Goal: Task Accomplishment & Management: Complete application form

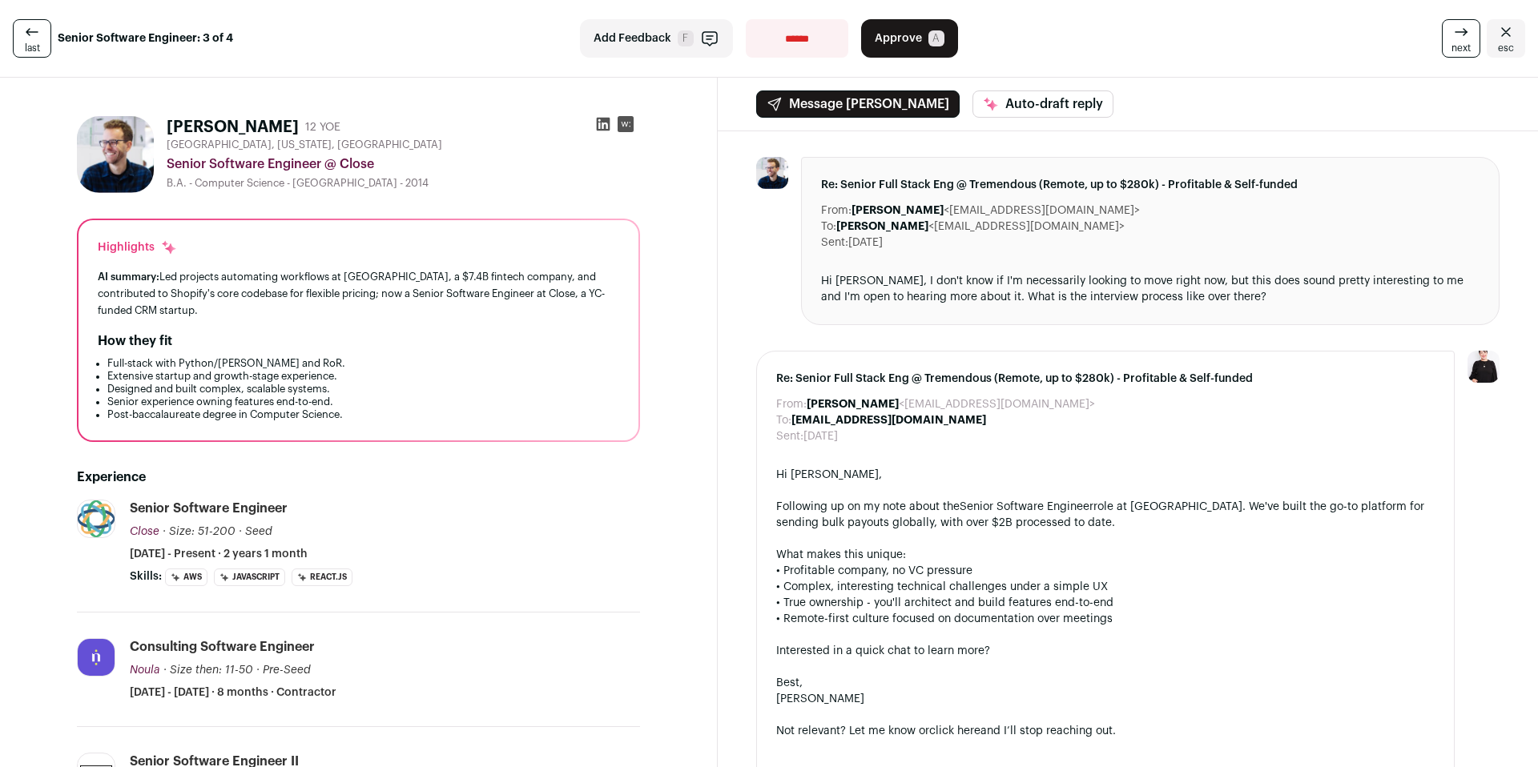
click at [22, 37] on icon at bounding box center [31, 31] width 19 height 19
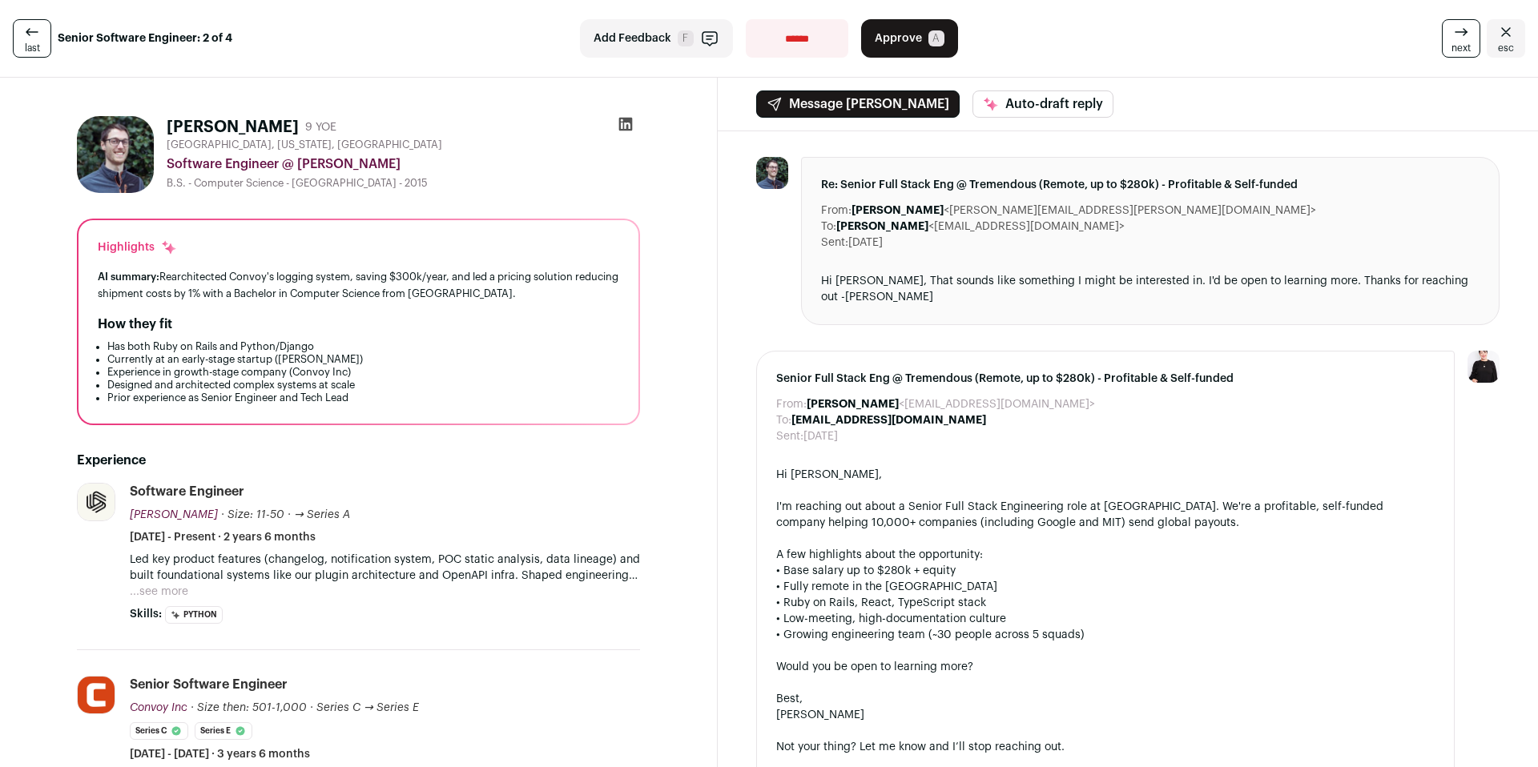
click at [22, 37] on icon at bounding box center [31, 31] width 19 height 19
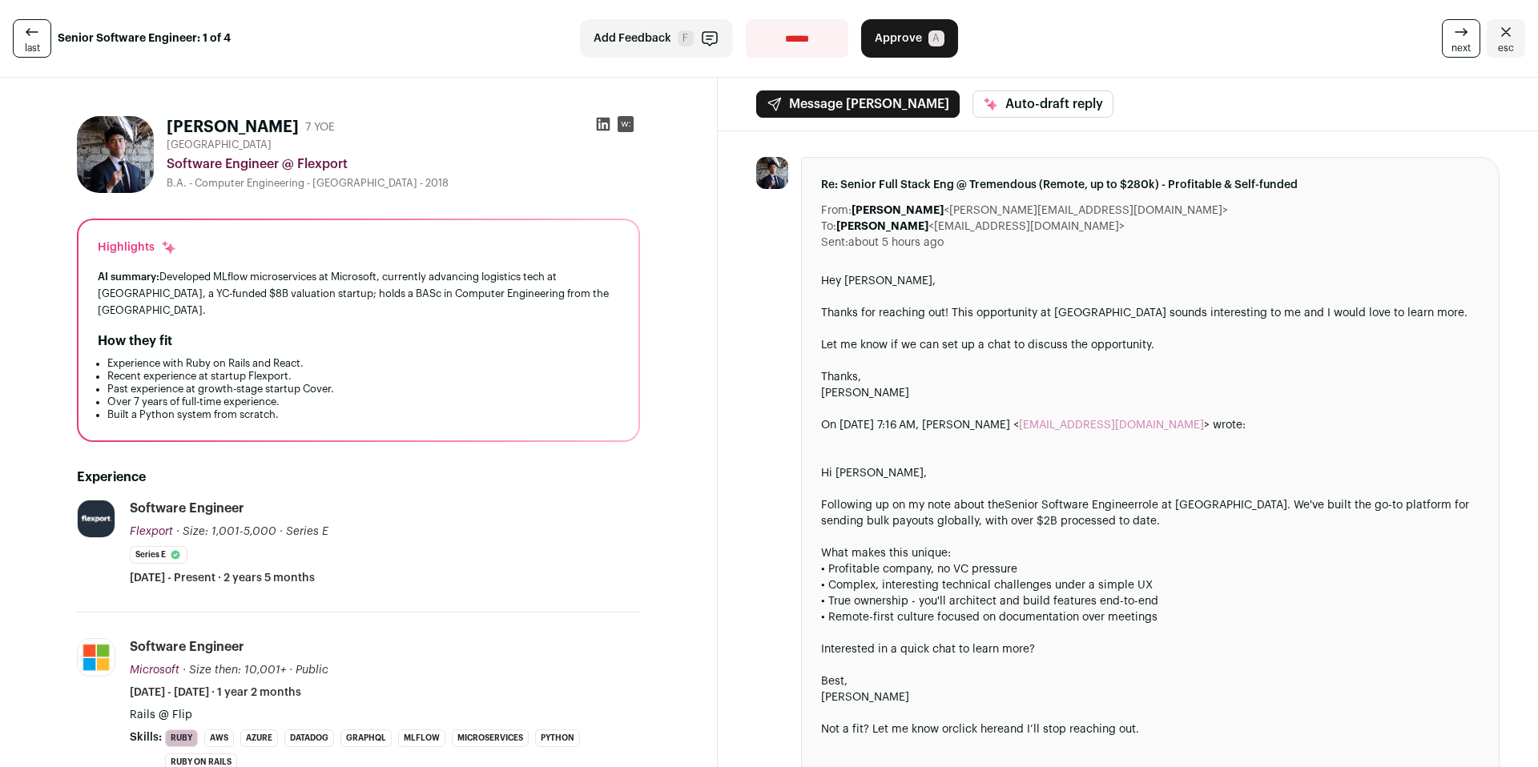
click at [22, 37] on icon at bounding box center [31, 31] width 19 height 19
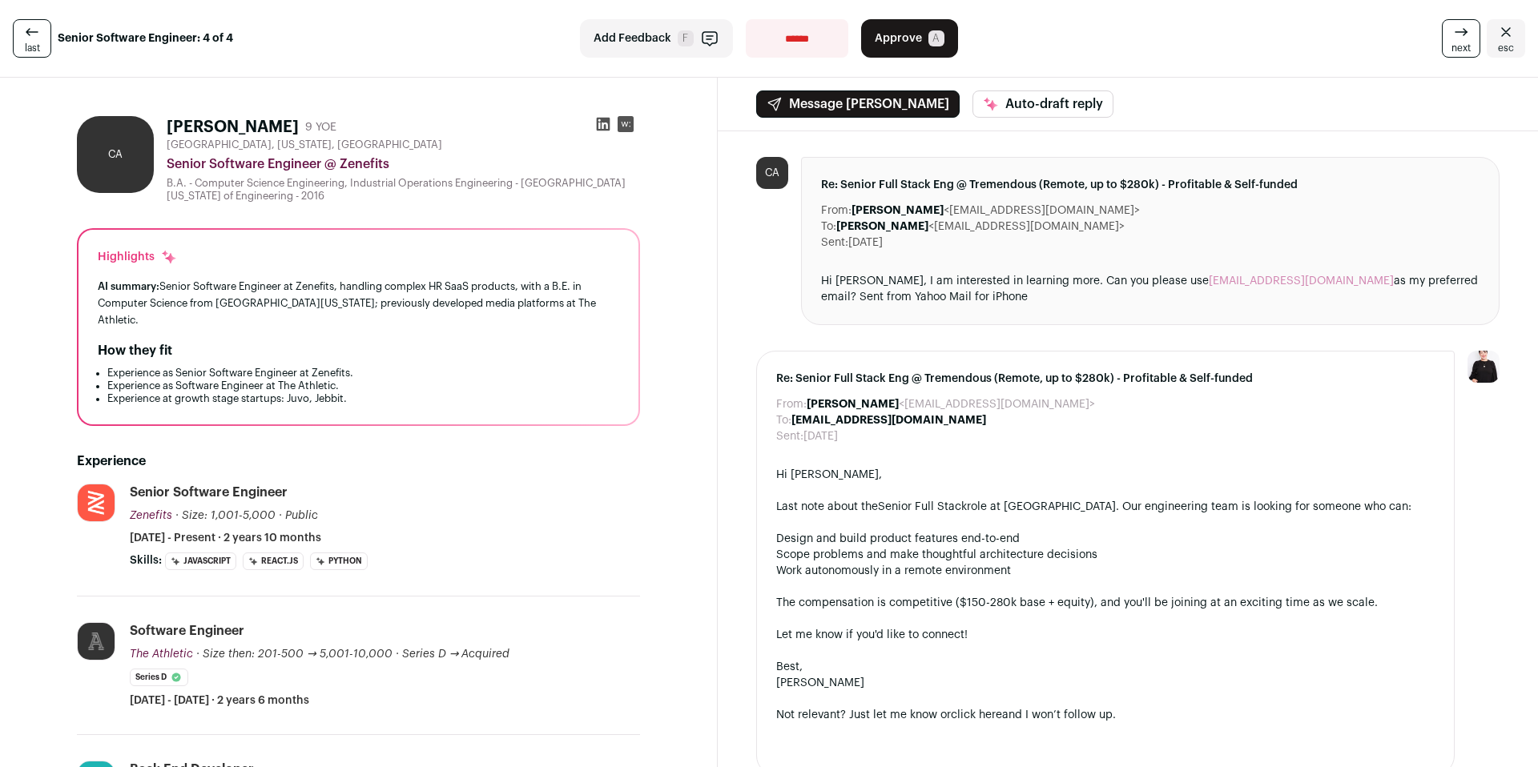
click at [1496, 38] on icon "Close" at bounding box center [1505, 31] width 19 height 19
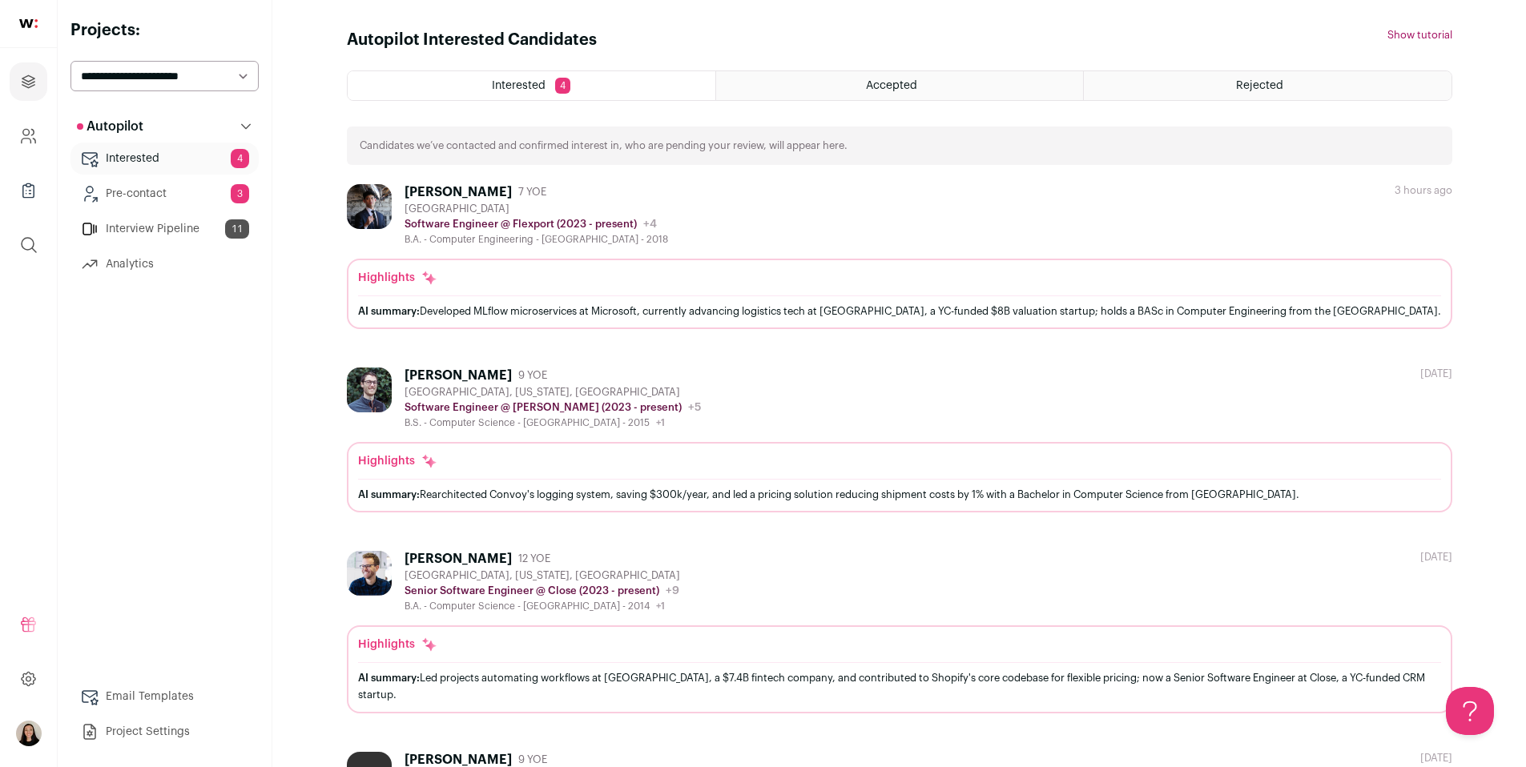
click at [553, 486] on div "AI summary: Rearchitected Convoy's logging system, saving $300k/year, and led a…" at bounding box center [899, 494] width 1083 height 17
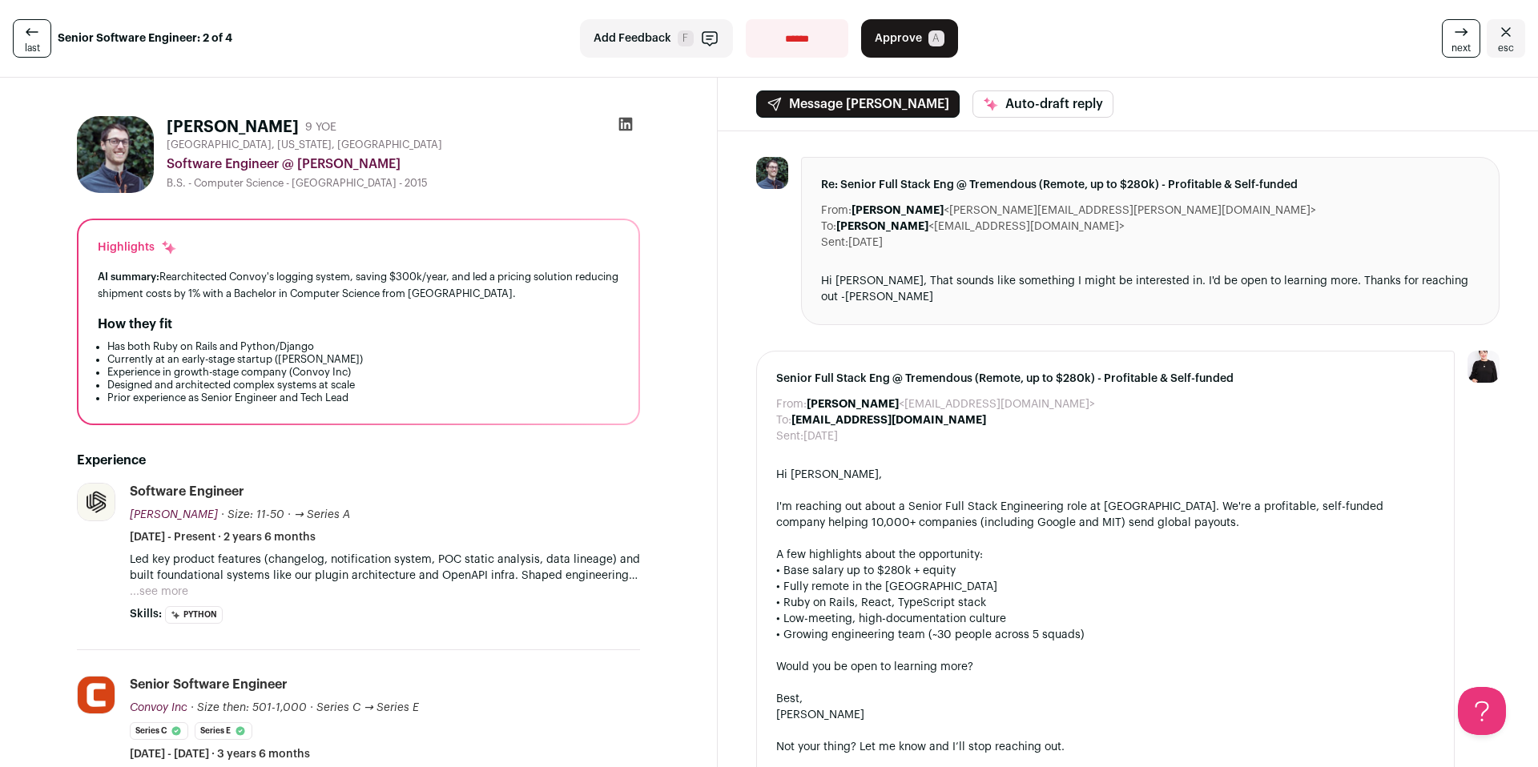
click at [178, 594] on button "...see more" at bounding box center [159, 592] width 58 height 16
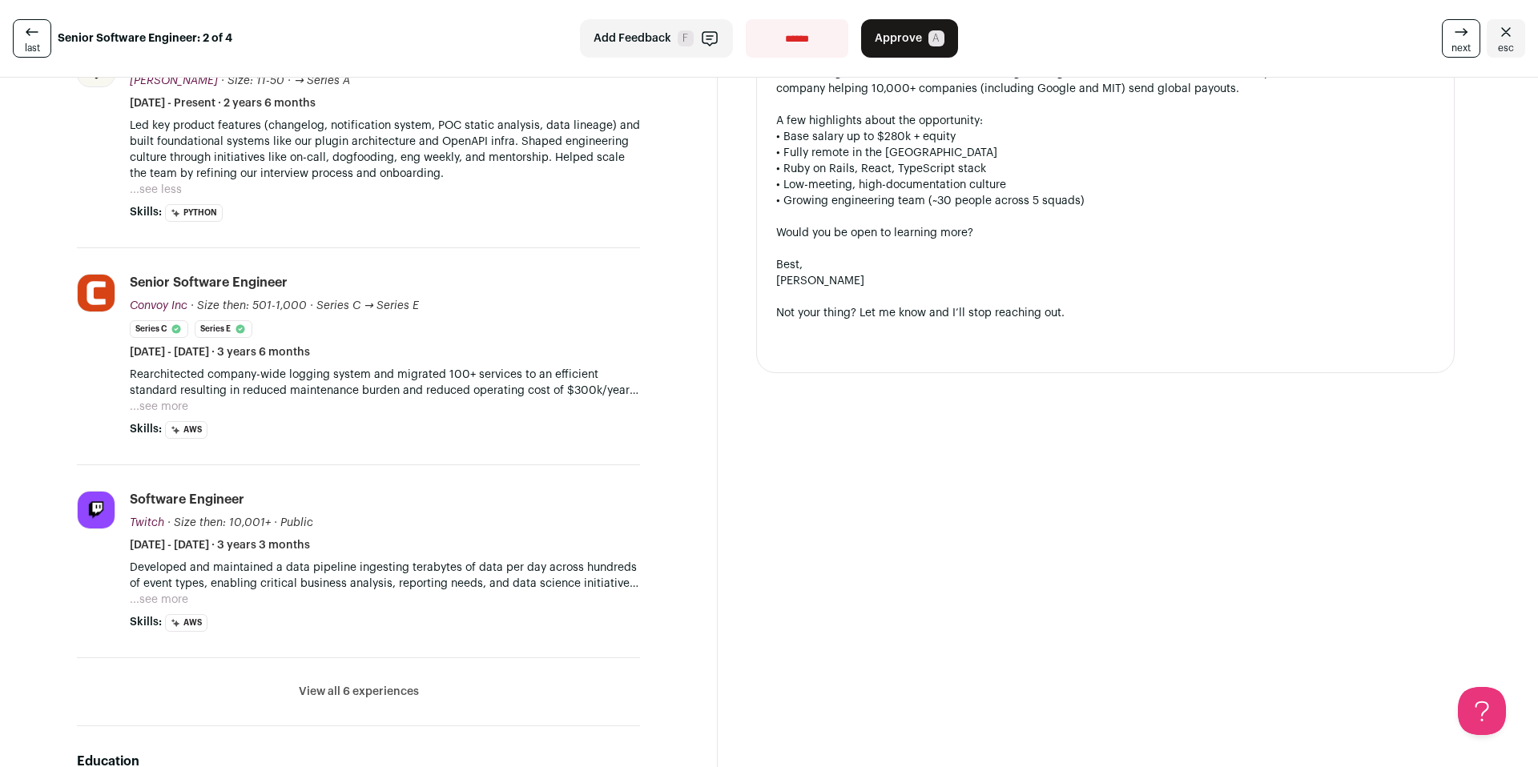
scroll to position [517, 0]
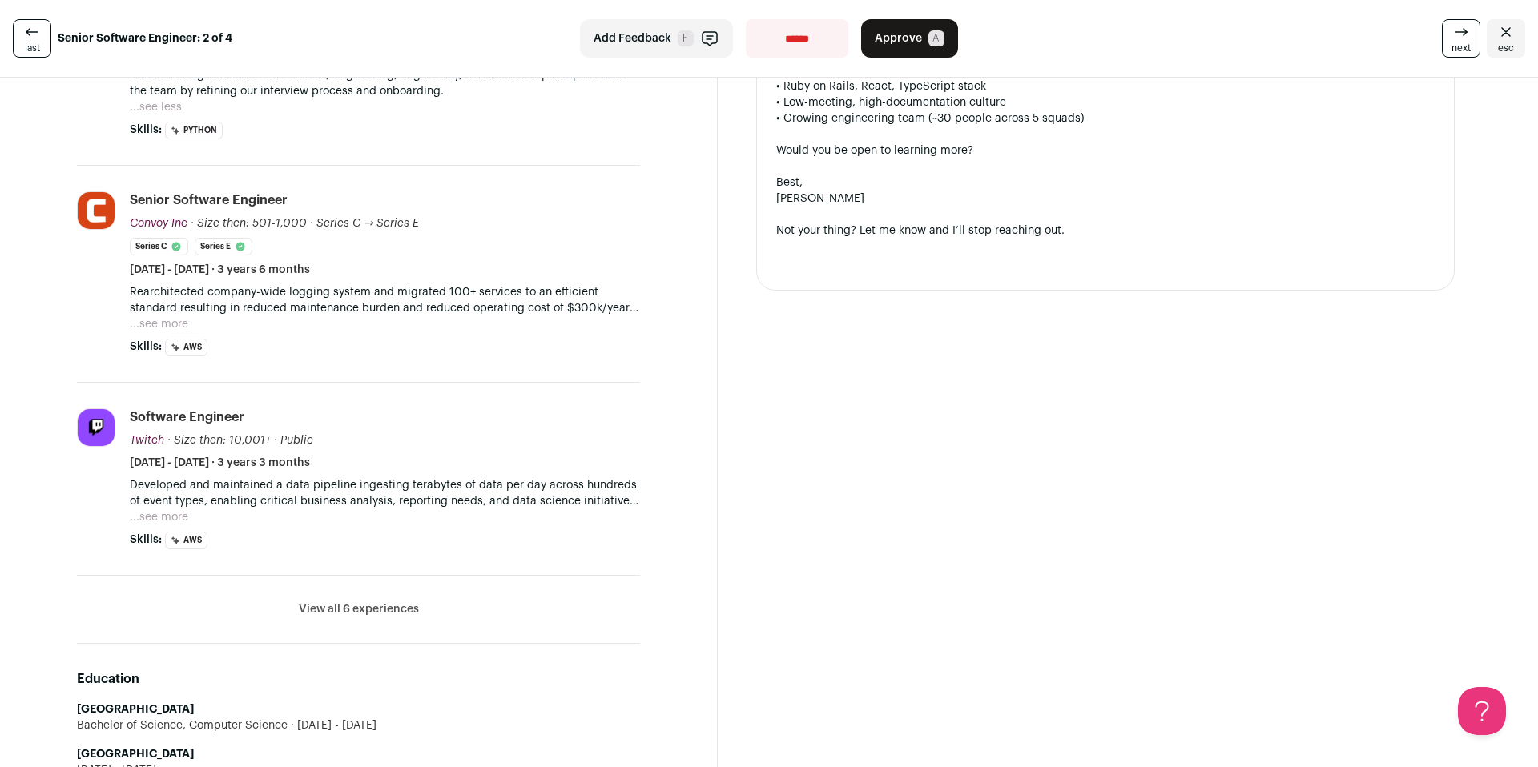
click at [881, 44] on span "Approve" at bounding box center [898, 38] width 47 height 16
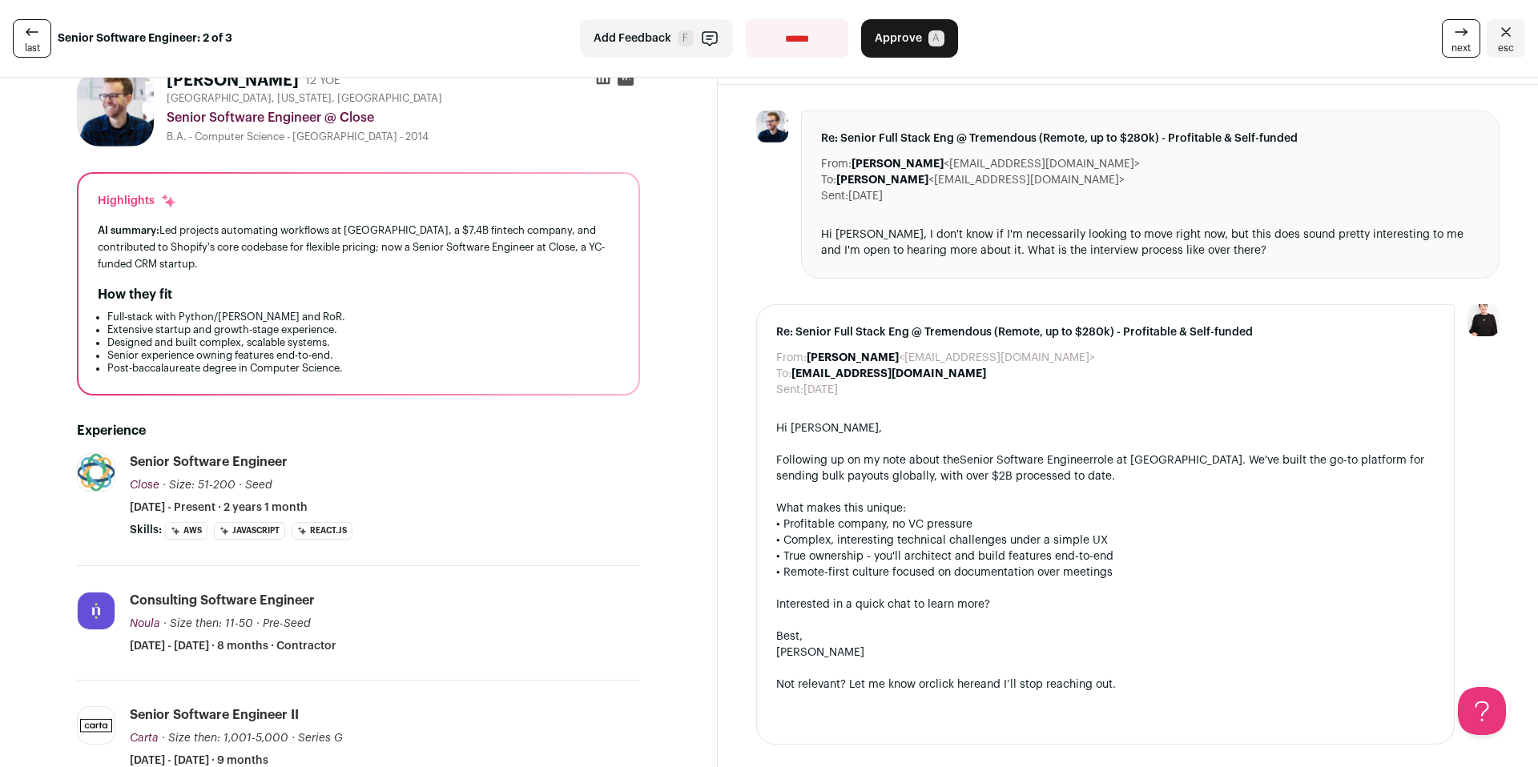
scroll to position [356, 0]
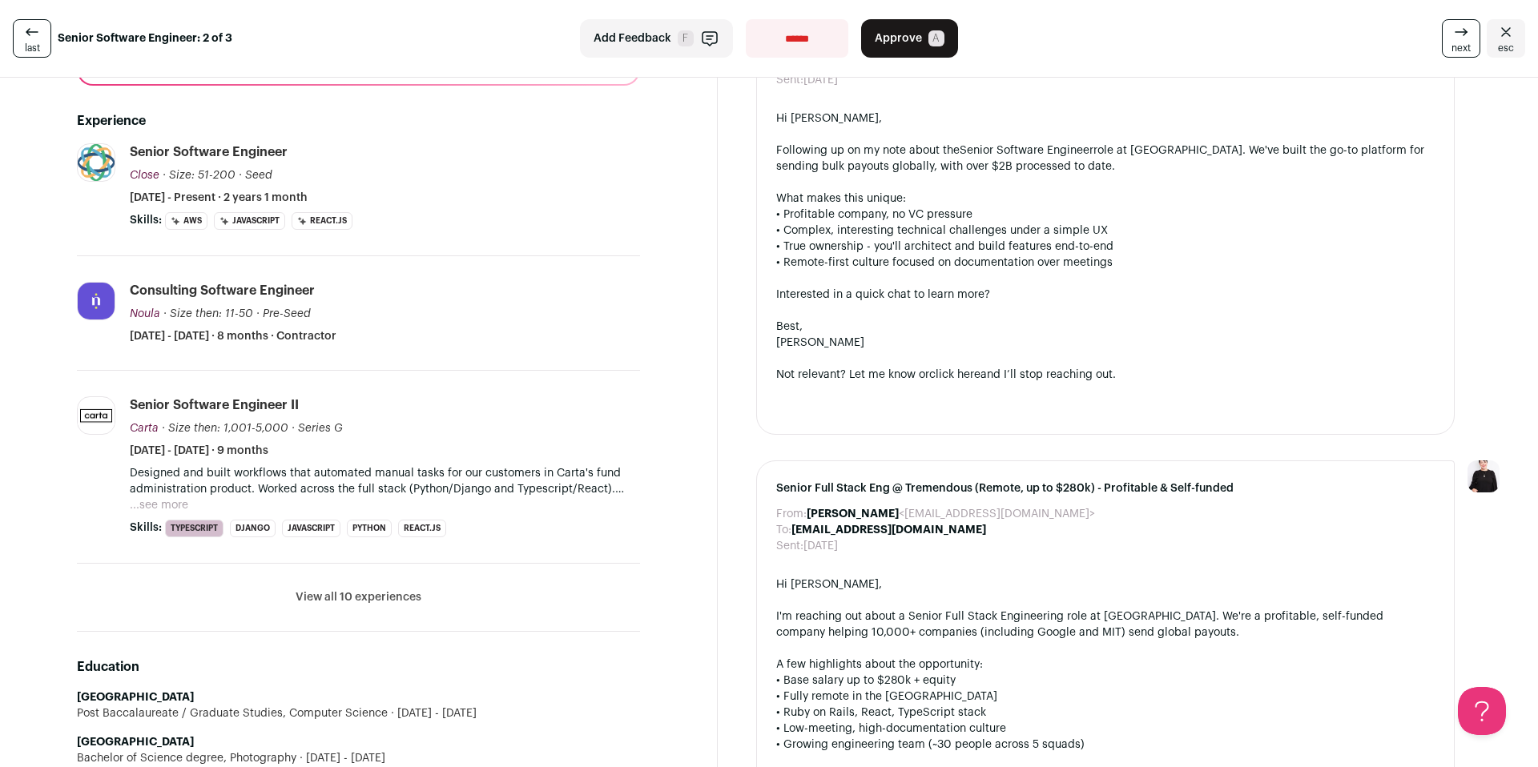
click at [399, 601] on button "View all 10 experiences" at bounding box center [359, 598] width 126 height 16
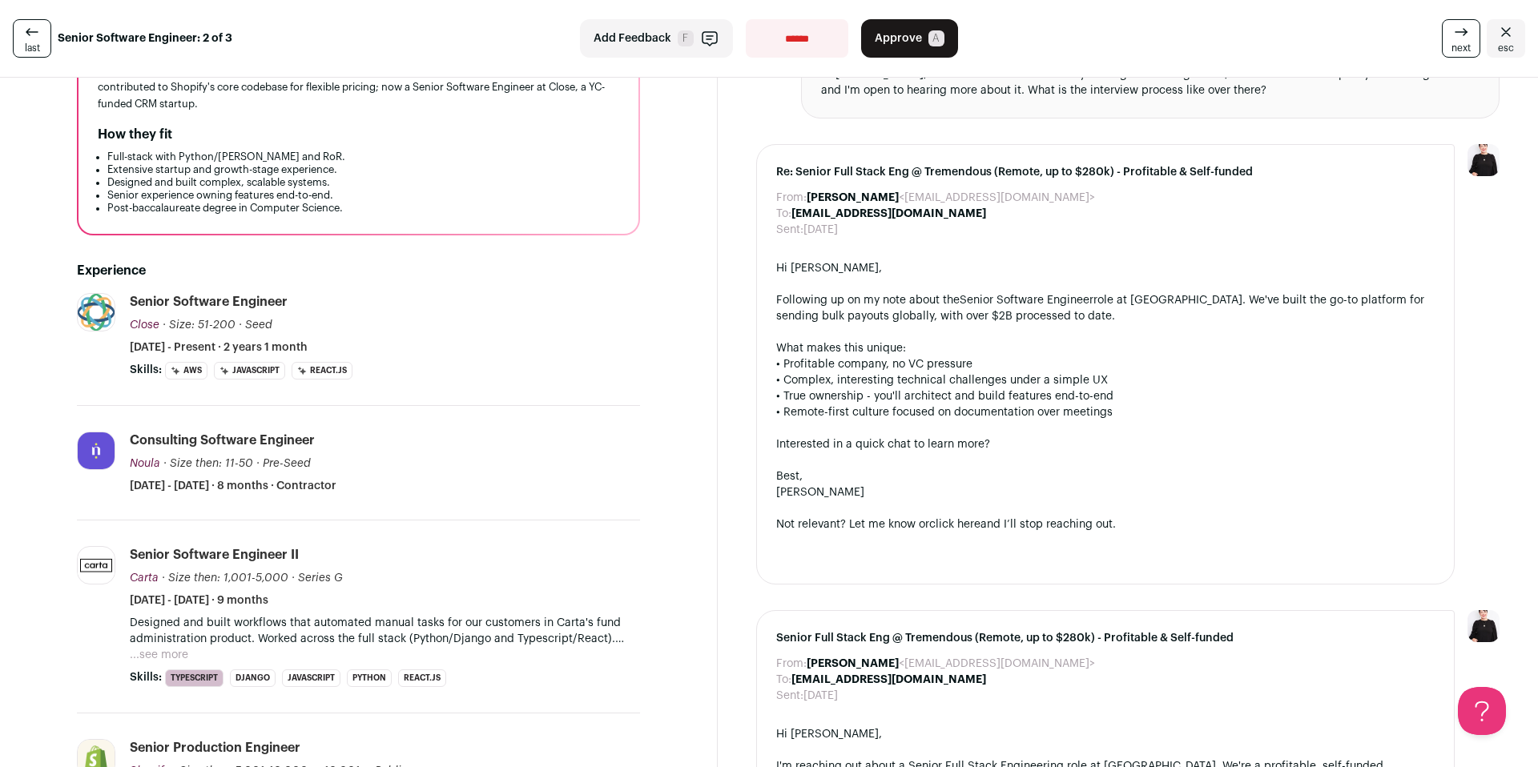
scroll to position [0, 0]
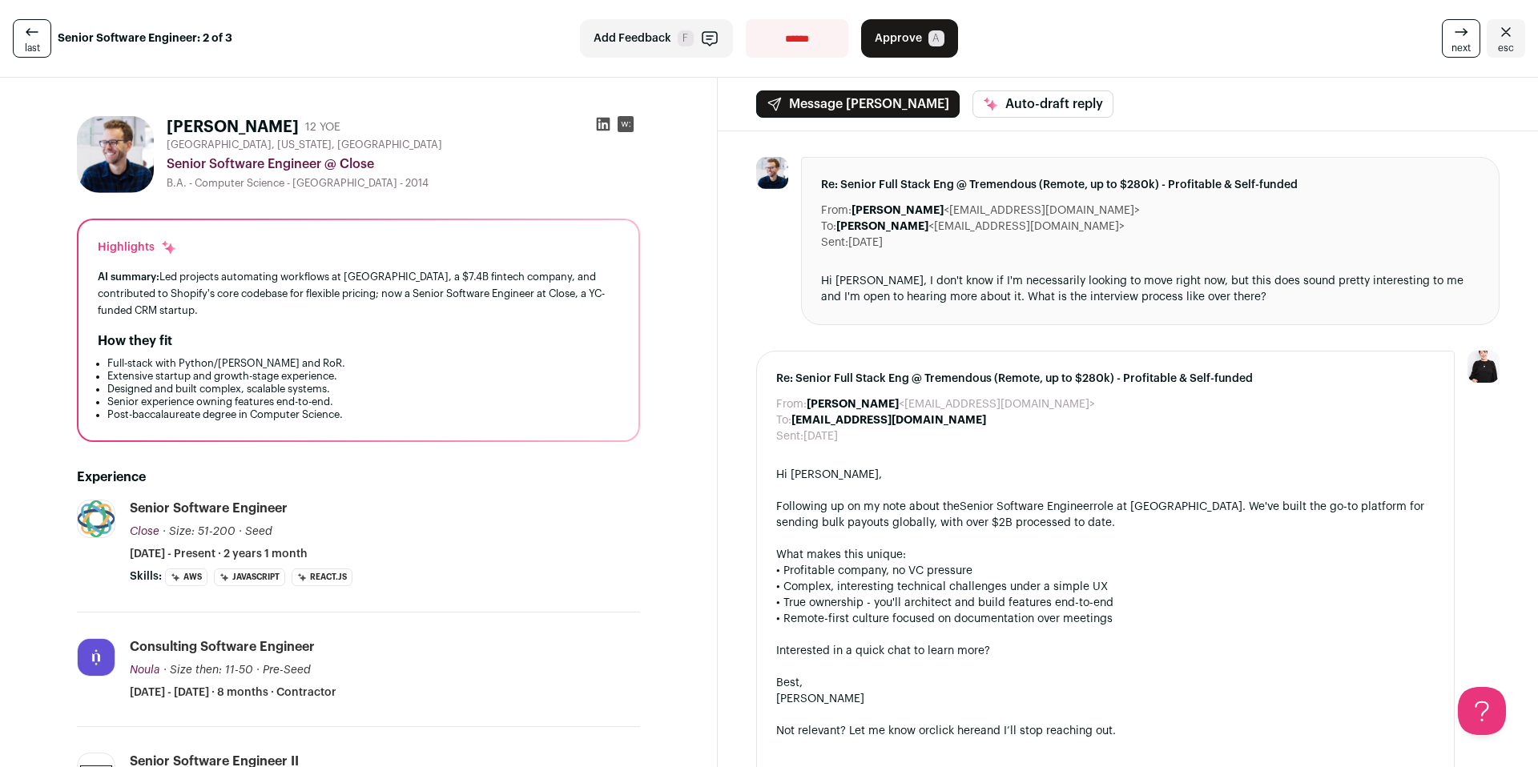
click at [605, 127] on icon at bounding box center [604, 125] width 14 height 14
click at [916, 44] on button "Approve A" at bounding box center [909, 38] width 97 height 38
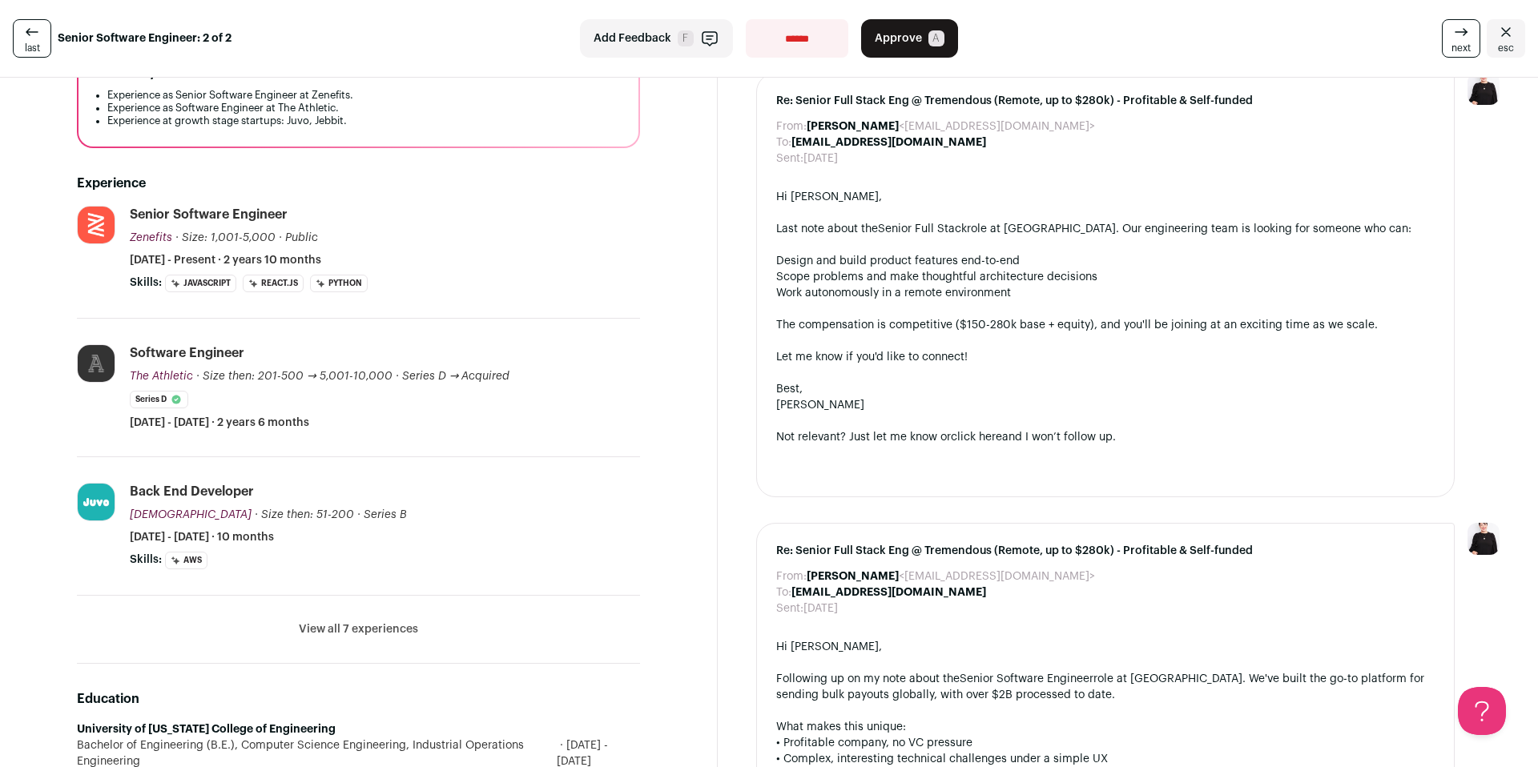
scroll to position [294, 0]
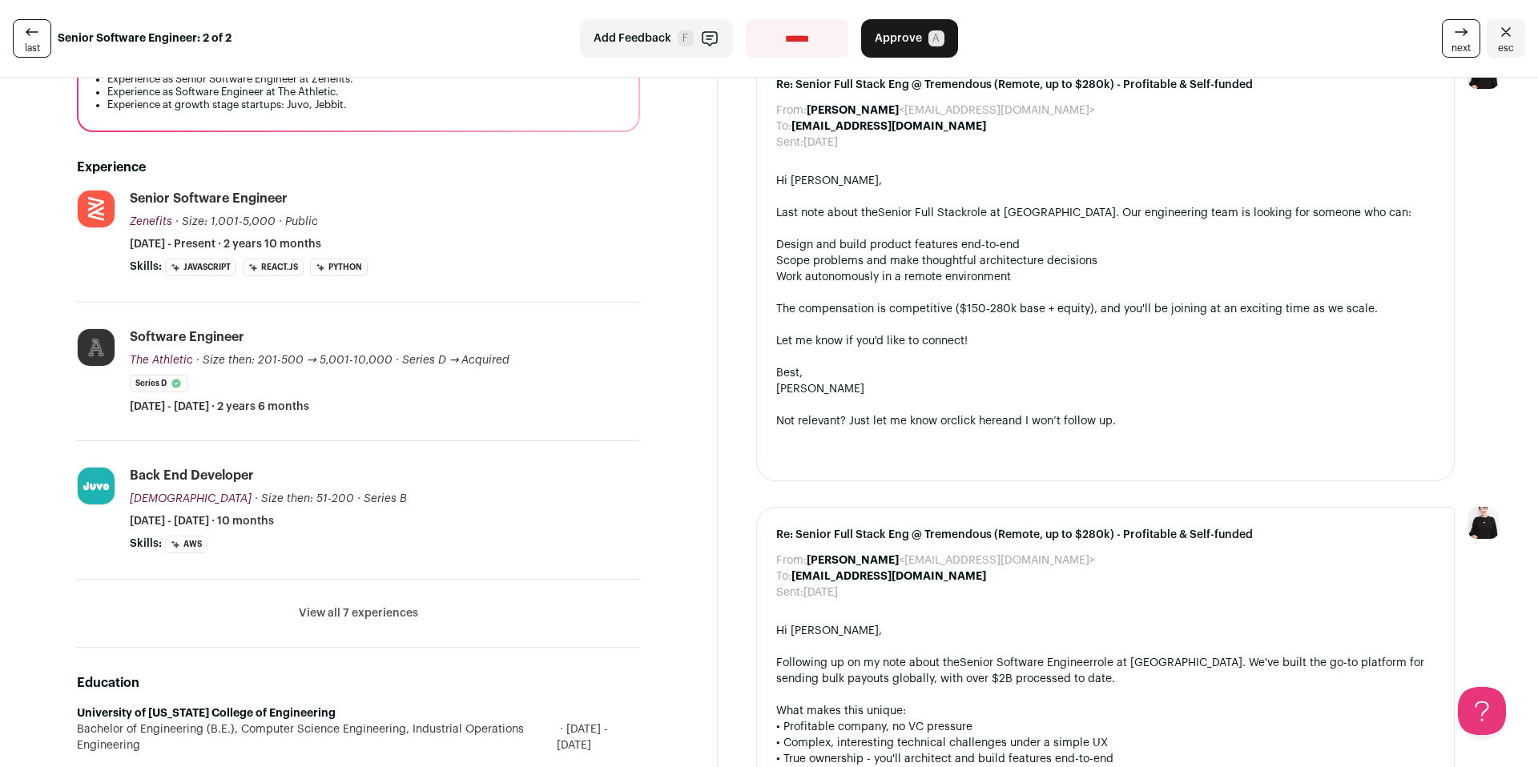
click at [385, 606] on button "View all 7 experiences" at bounding box center [358, 614] width 119 height 16
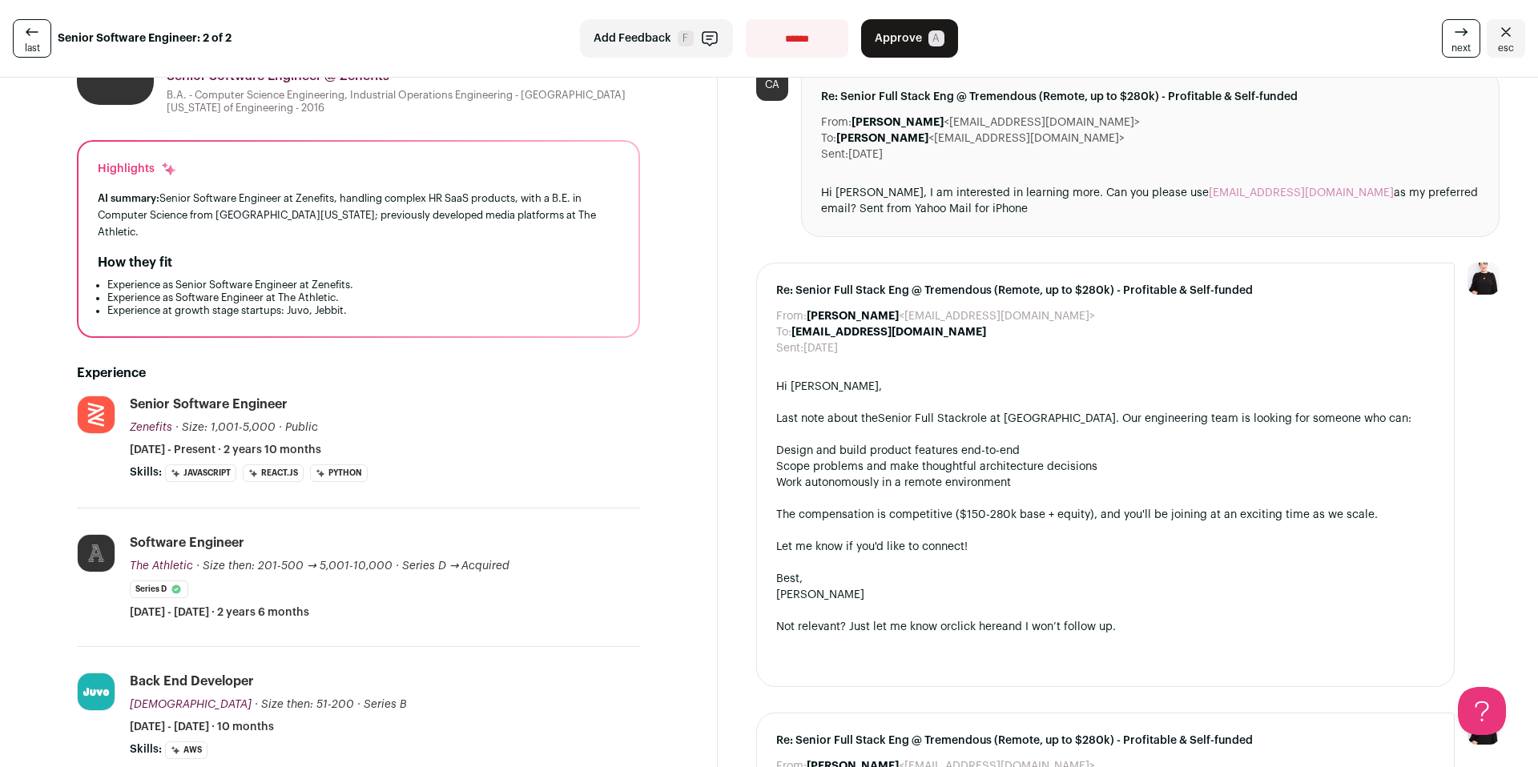
scroll to position [0, 0]
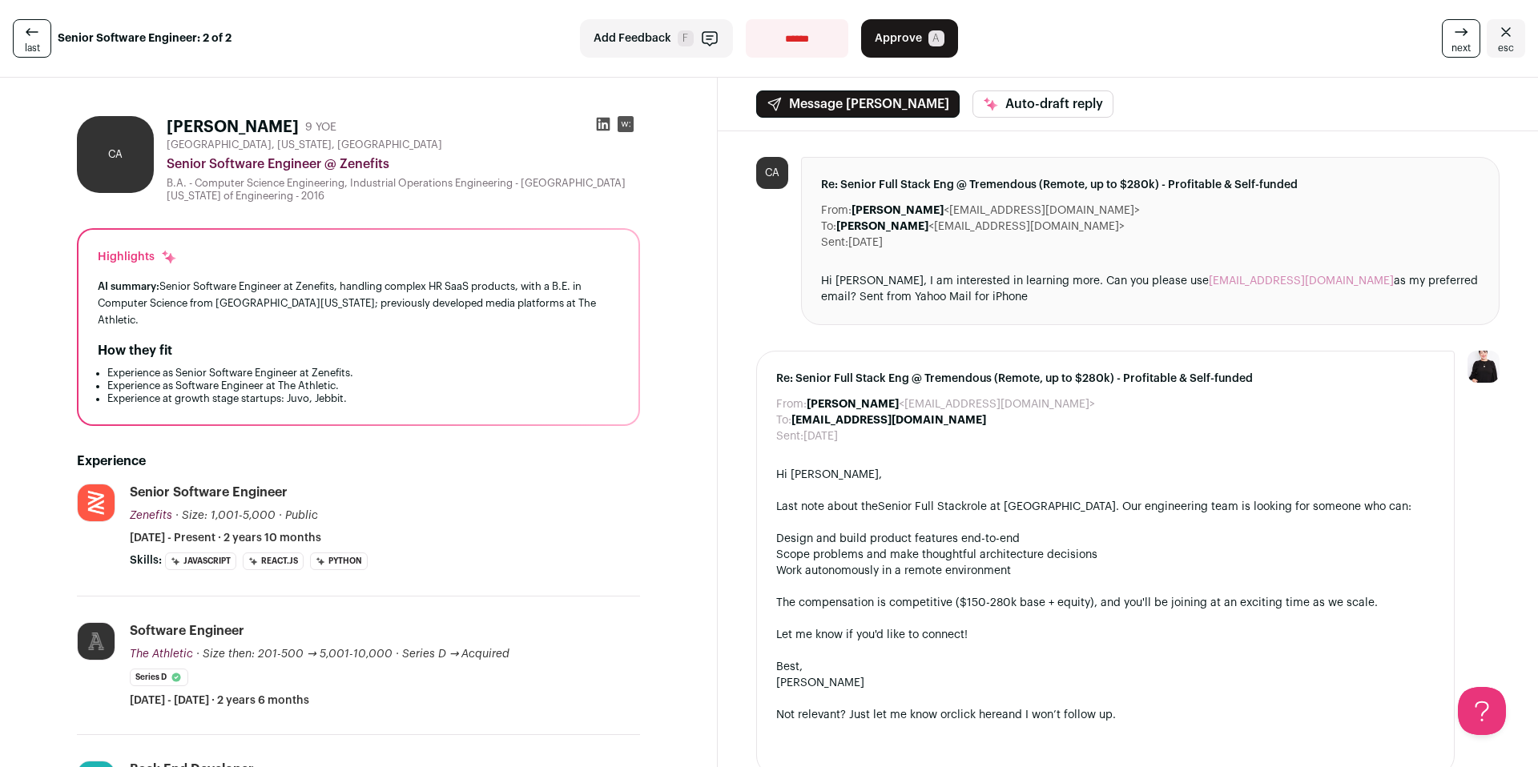
click at [603, 129] on icon at bounding box center [604, 125] width 14 height 14
drag, startPoint x: 293, startPoint y: 127, endPoint x: 167, endPoint y: 124, distance: 125.8
click at [167, 124] on div "Chaitanya Atluri 9 YOE" at bounding box center [252, 127] width 170 height 22
copy h1 "[PERSON_NAME]"
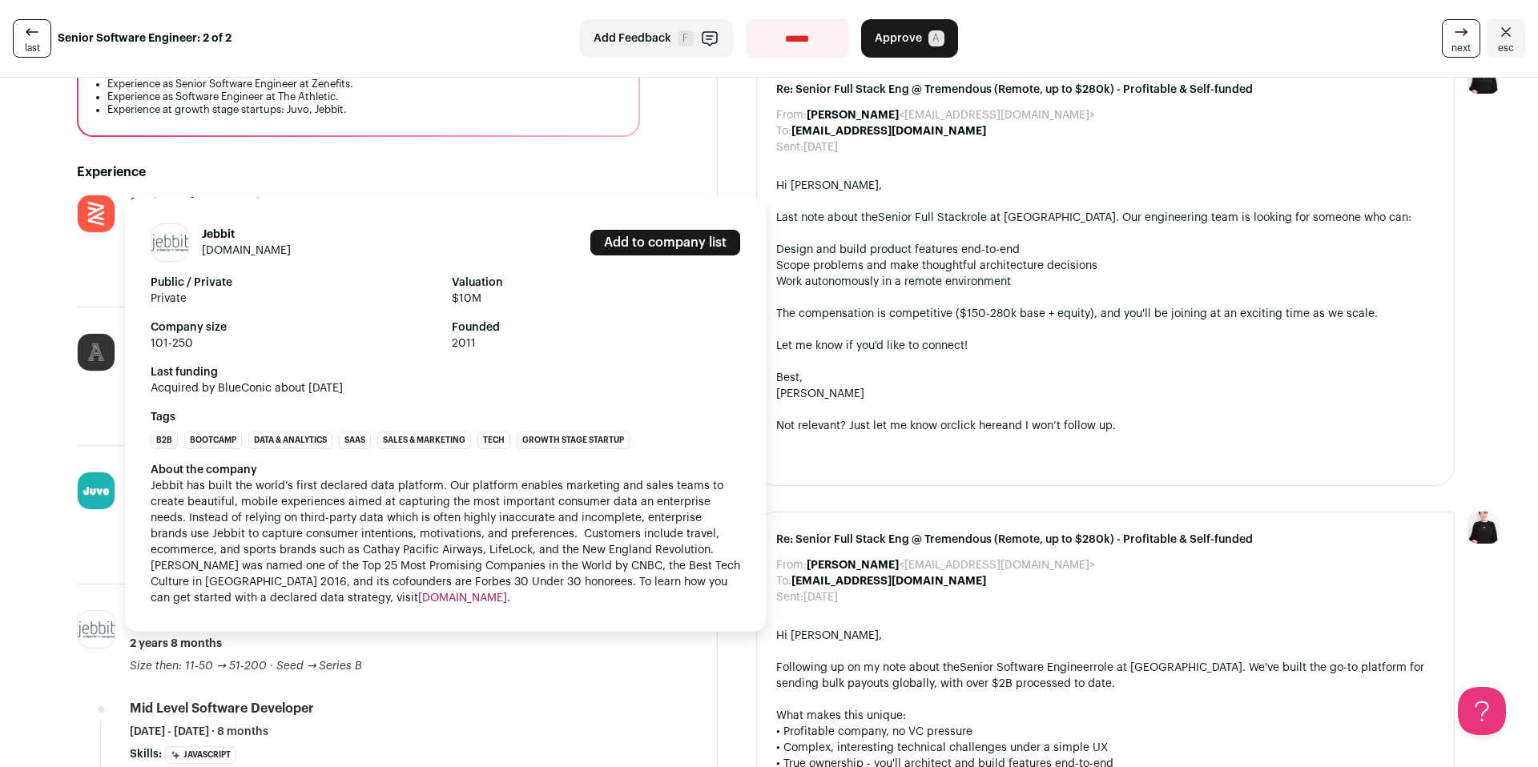
scroll to position [291, 0]
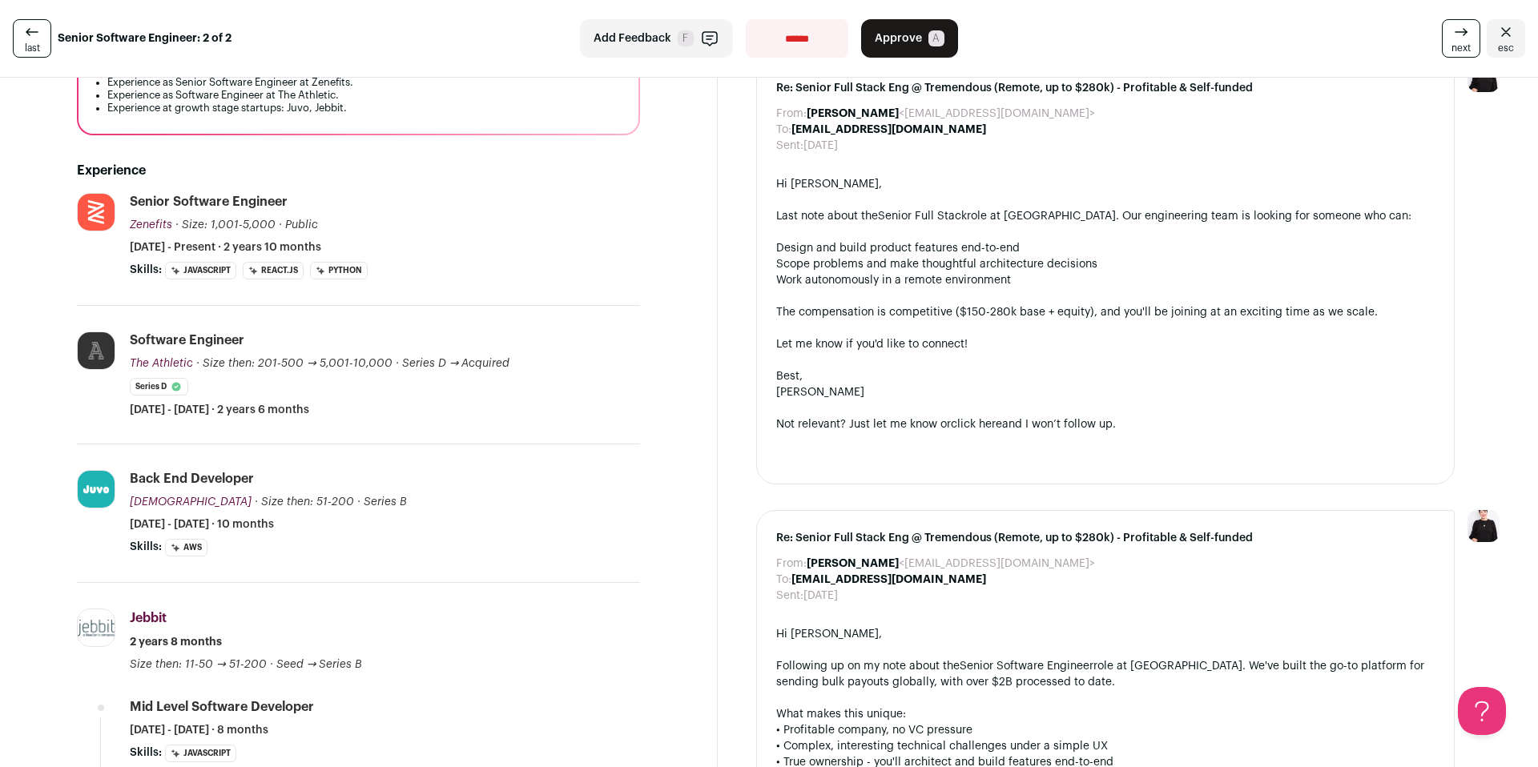
click at [788, 22] on select "**********" at bounding box center [797, 38] width 103 height 38
select select "**********"
click at [746, 19] on select "**********" at bounding box center [797, 38] width 103 height 38
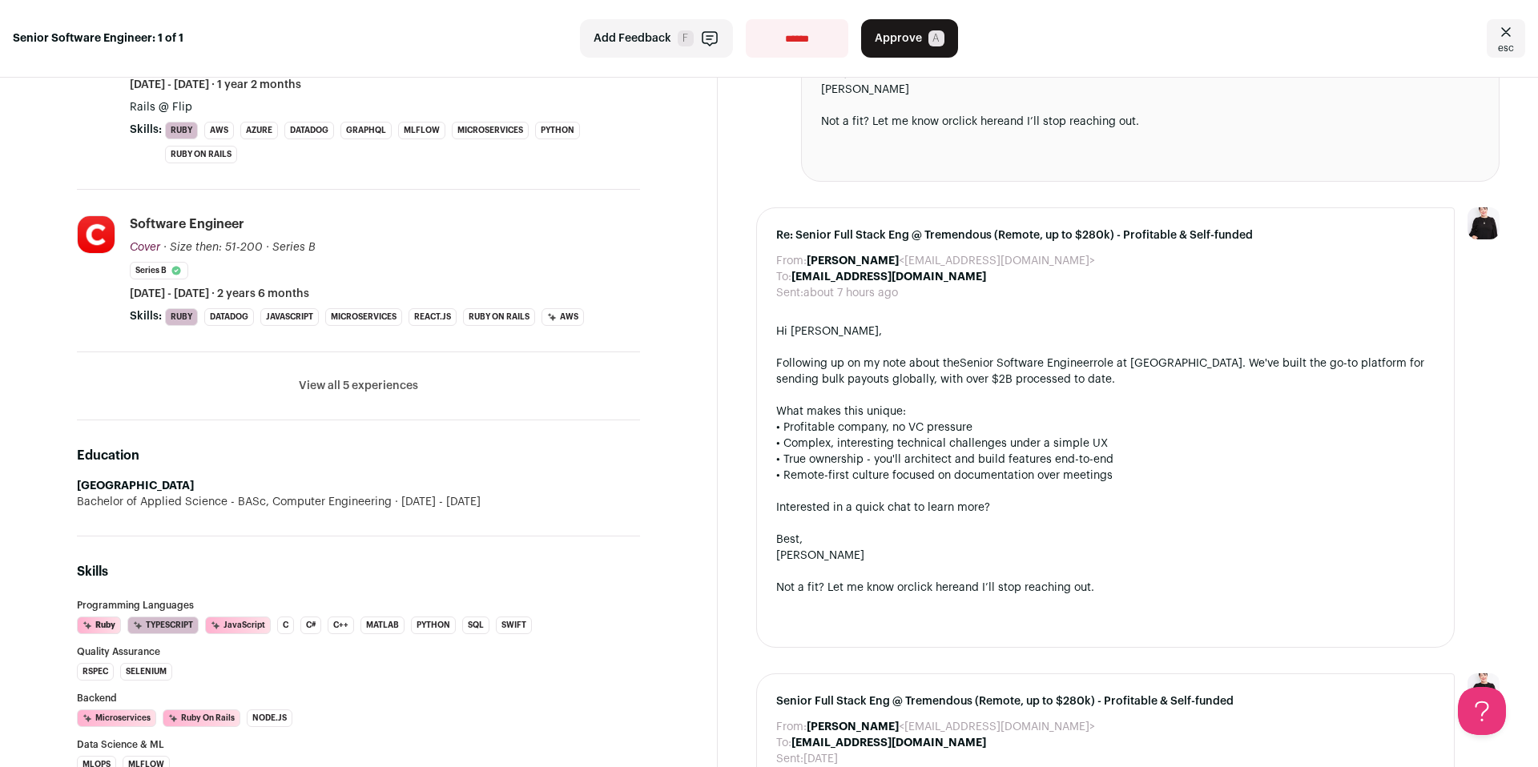
scroll to position [608, 0]
